Goal: Task Accomplishment & Management: Complete application form

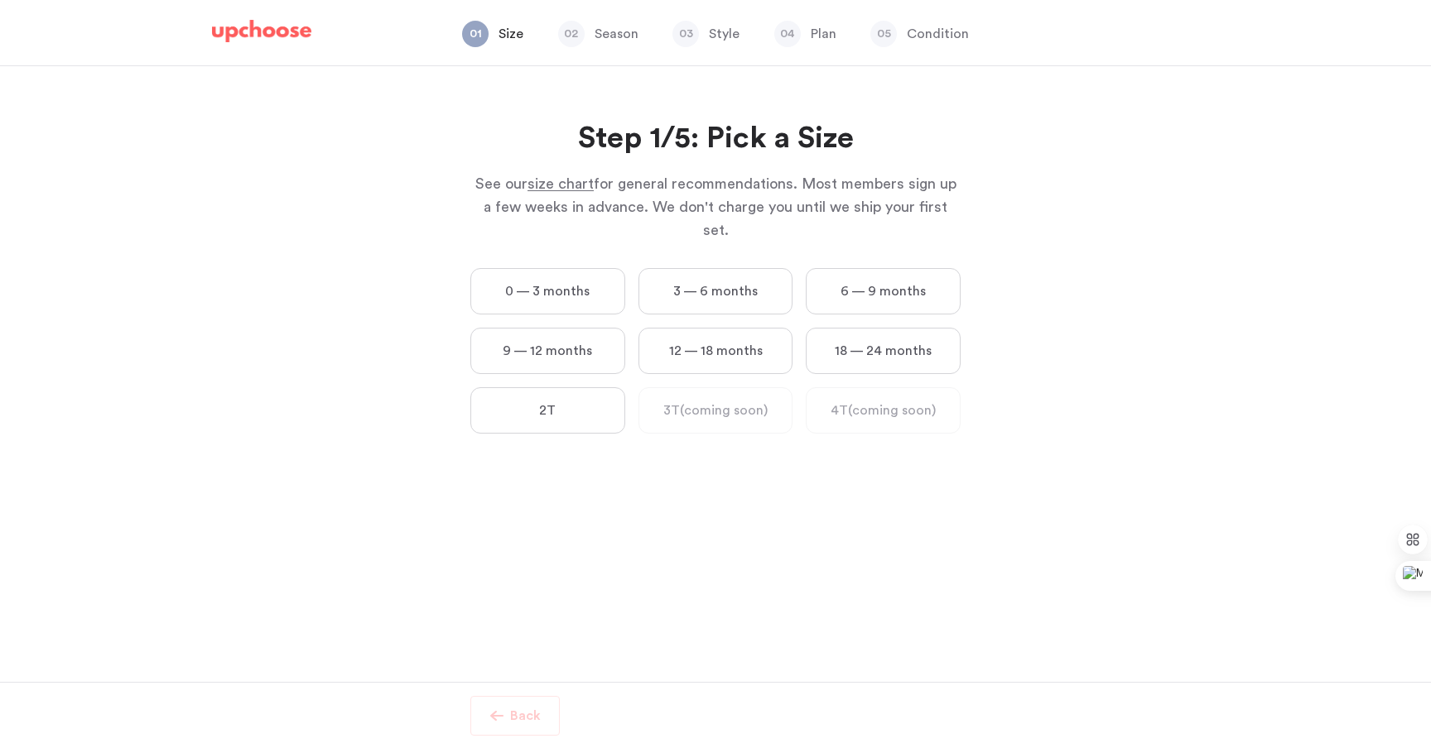
click at [712, 268] on label "3 — 6 months" at bounding box center [715, 291] width 155 height 46
click at [0, 0] on months "3 — 6 months" at bounding box center [0, 0] width 0 height 0
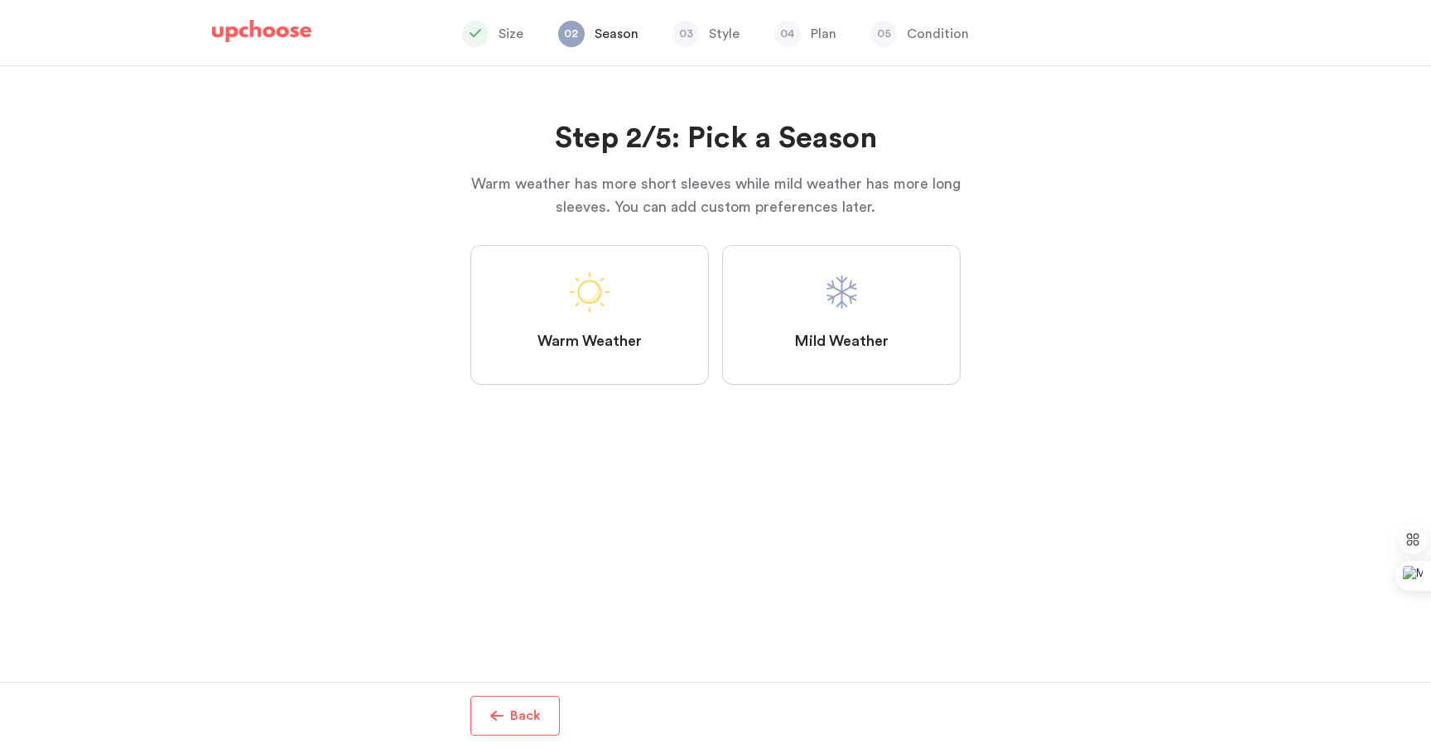
click at [808, 344] on span "Mild Weather" at bounding box center [841, 342] width 94 height 20
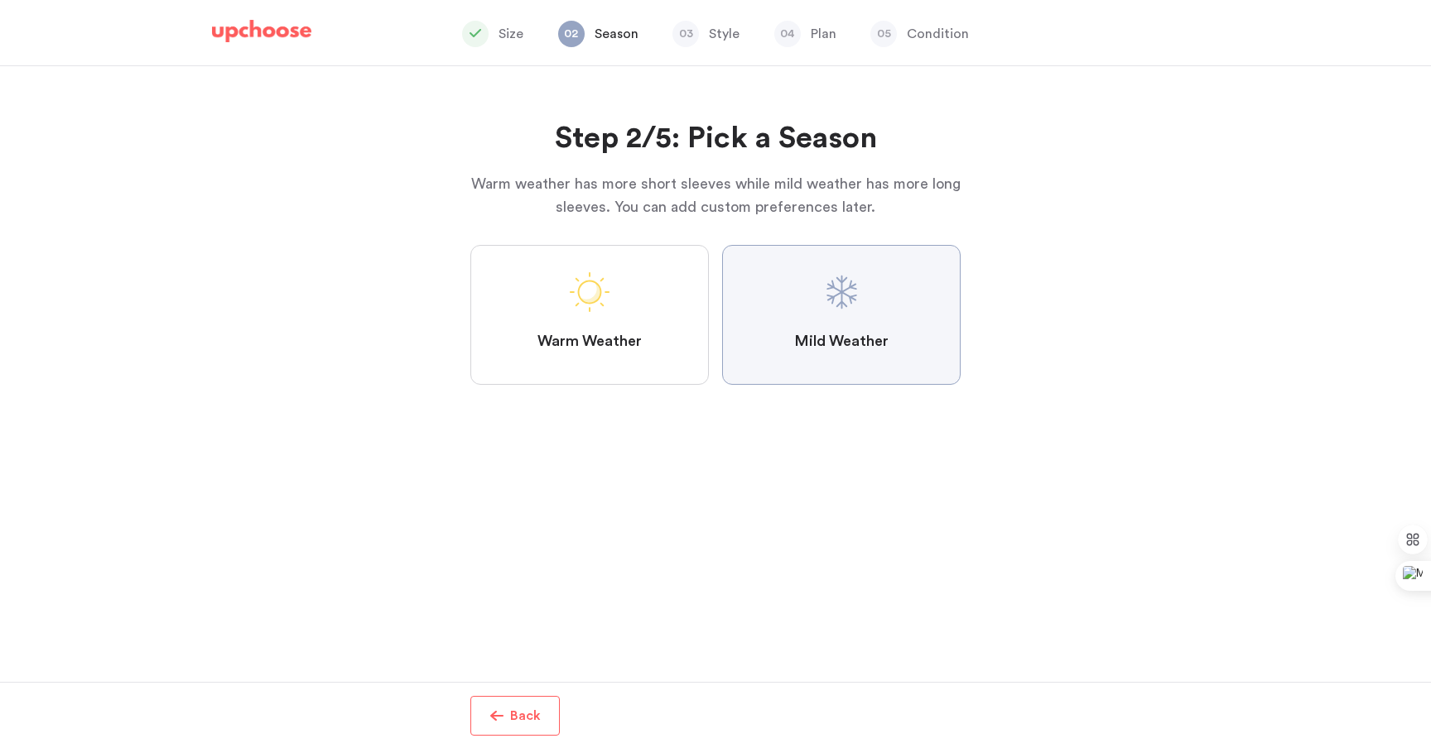
click at [0, 0] on Weather "Mild Weather" at bounding box center [0, 0] width 0 height 0
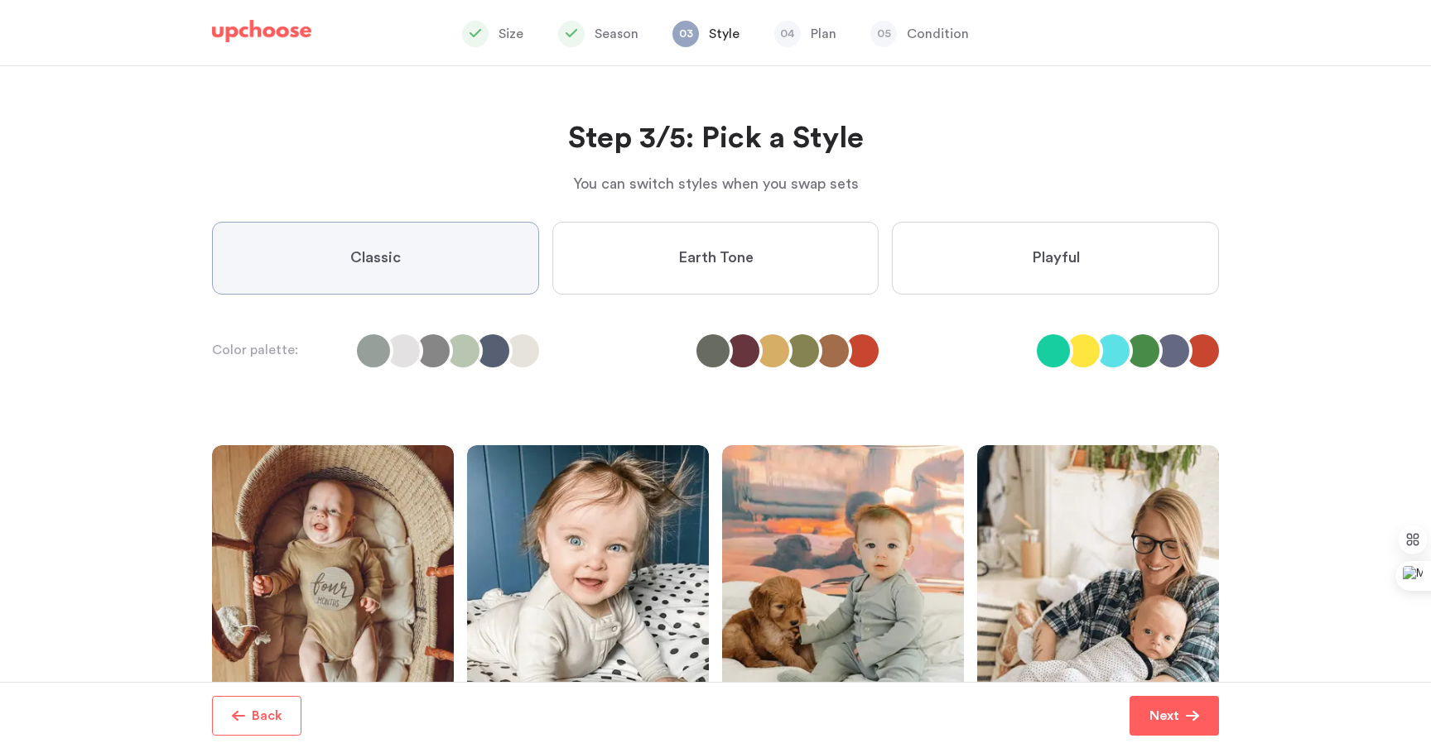
click at [793, 266] on label "Earth Tone" at bounding box center [715, 258] width 327 height 73
click at [0, 0] on Tone "Earth Tone" at bounding box center [0, 0] width 0 height 0
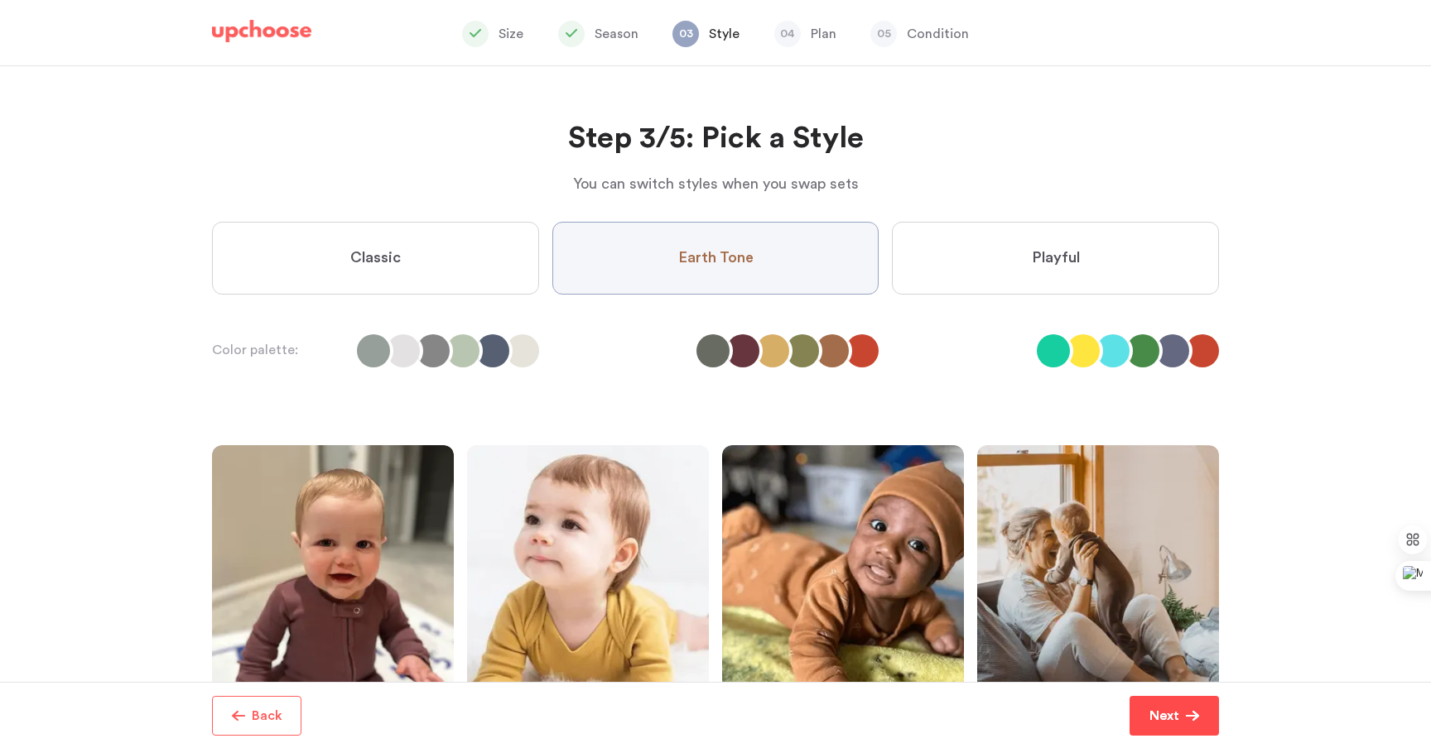
click at [1172, 724] on p "Next" at bounding box center [1164, 716] width 30 height 20
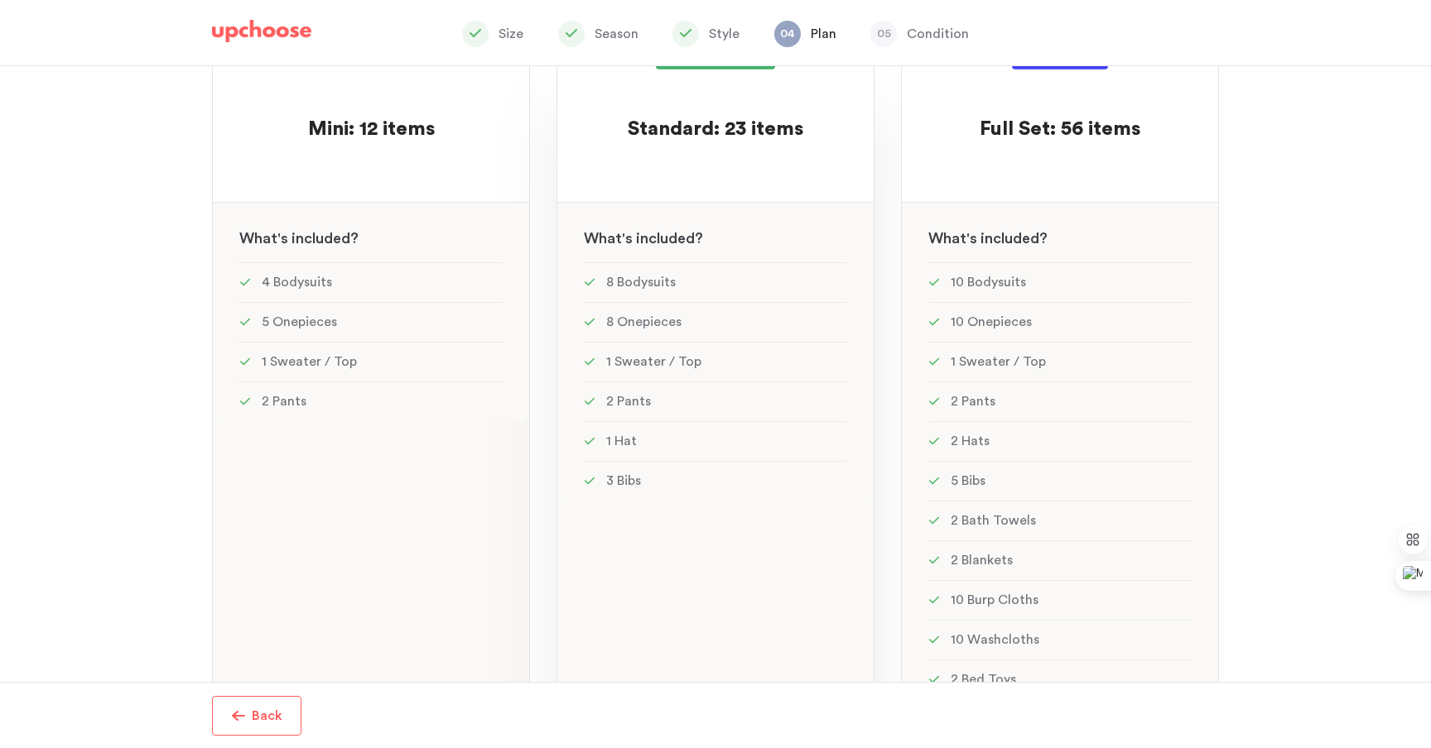
scroll to position [323, 0]
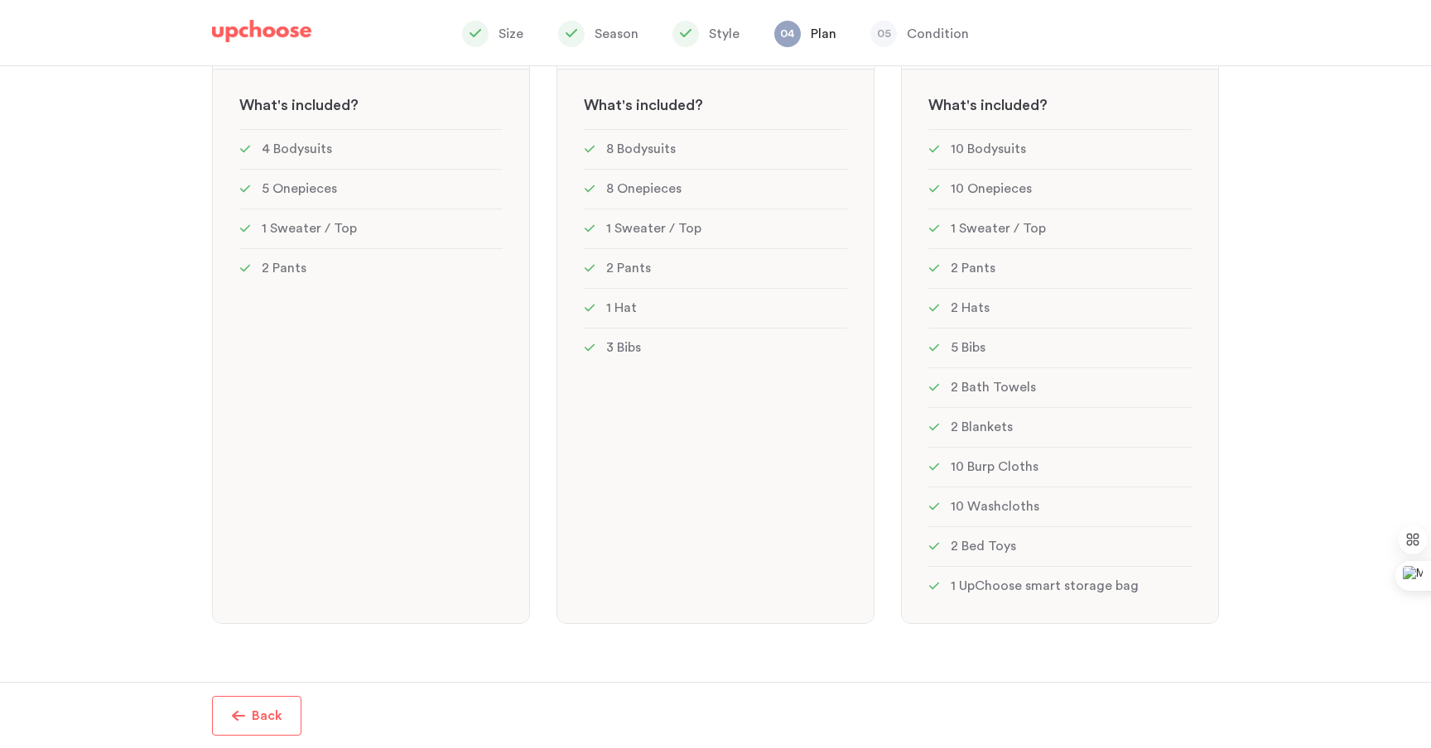
click at [290, 41] on img at bounding box center [261, 31] width 99 height 23
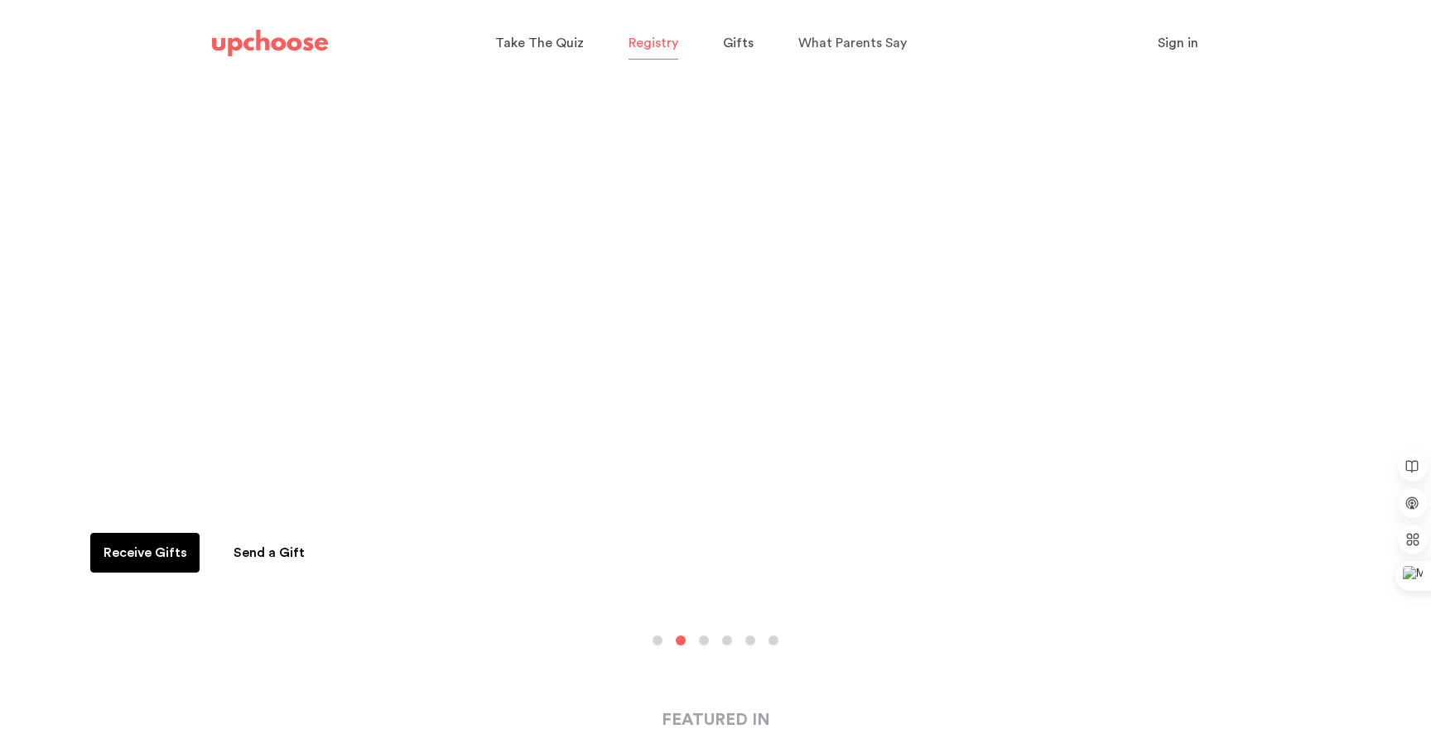
click at [670, 39] on span "Registry" at bounding box center [653, 42] width 50 height 13
